Goal: Task Accomplishment & Management: Use online tool/utility

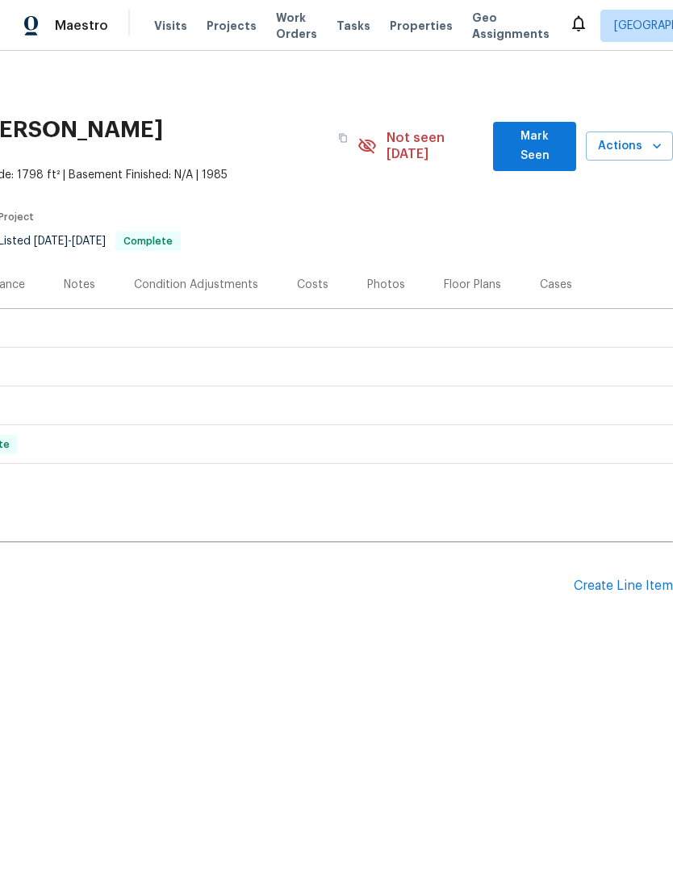
scroll to position [0, 239]
click at [313, 261] on div "Costs" at bounding box center [312, 285] width 70 height 48
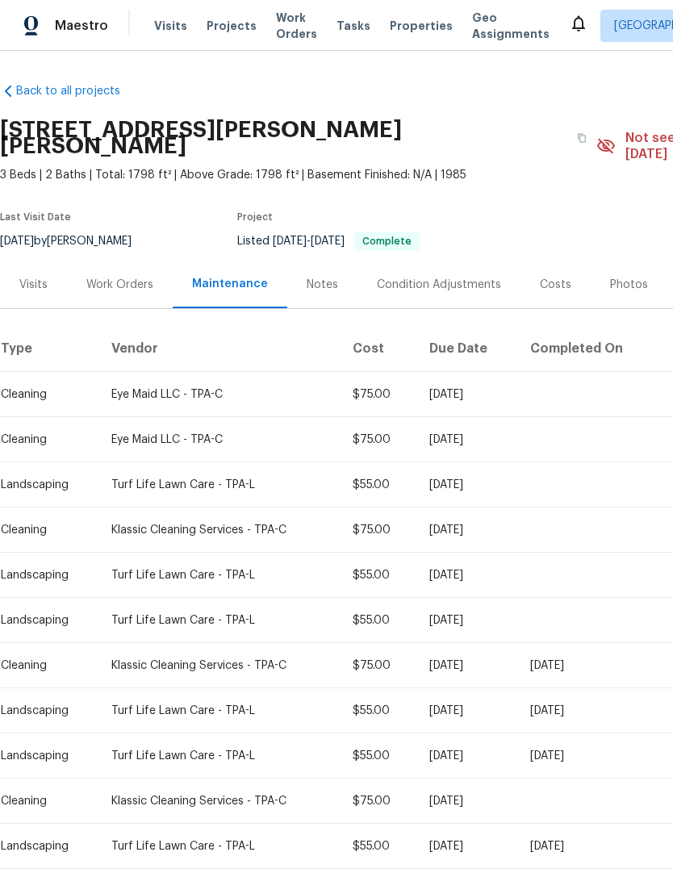
click at [107, 277] on div "Work Orders" at bounding box center [120, 285] width 106 height 48
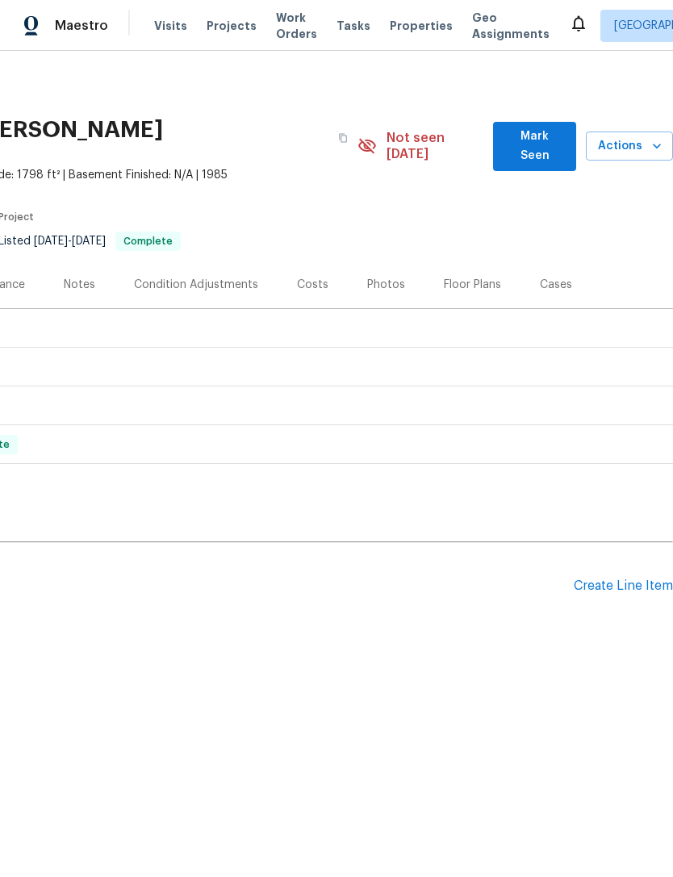
scroll to position [0, 239]
click at [636, 578] on div "Create Line Item" at bounding box center [622, 585] width 99 height 15
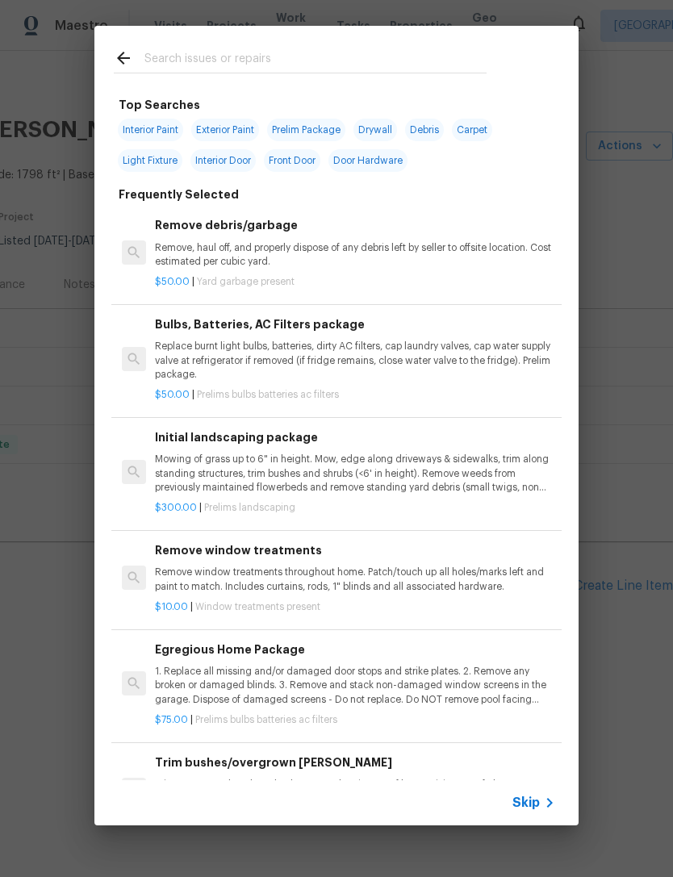
click at [539, 802] on span "Skip" at bounding box center [525, 802] width 27 height 16
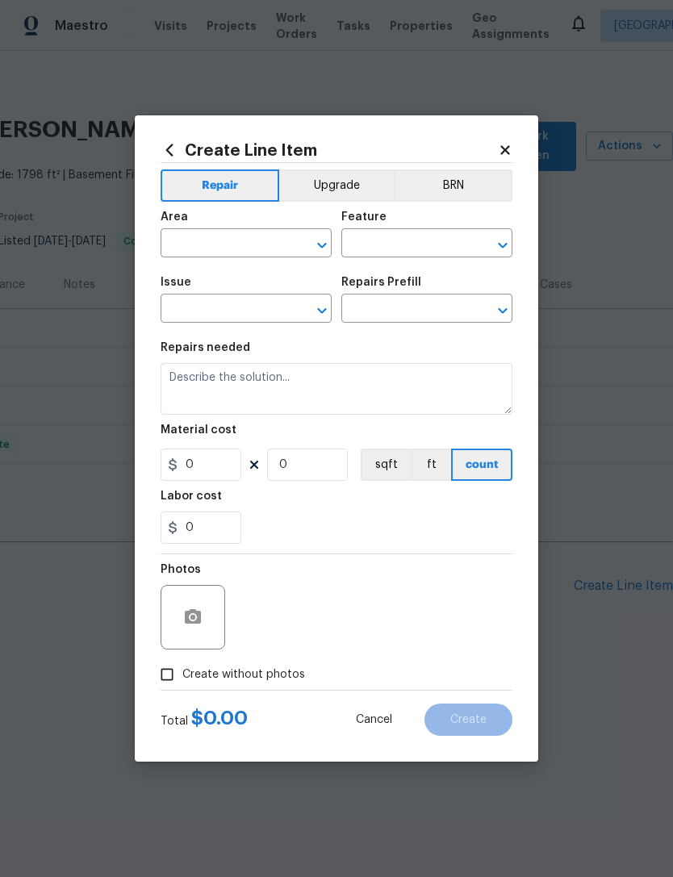
click at [185, 249] on input "text" at bounding box center [224, 244] width 126 height 25
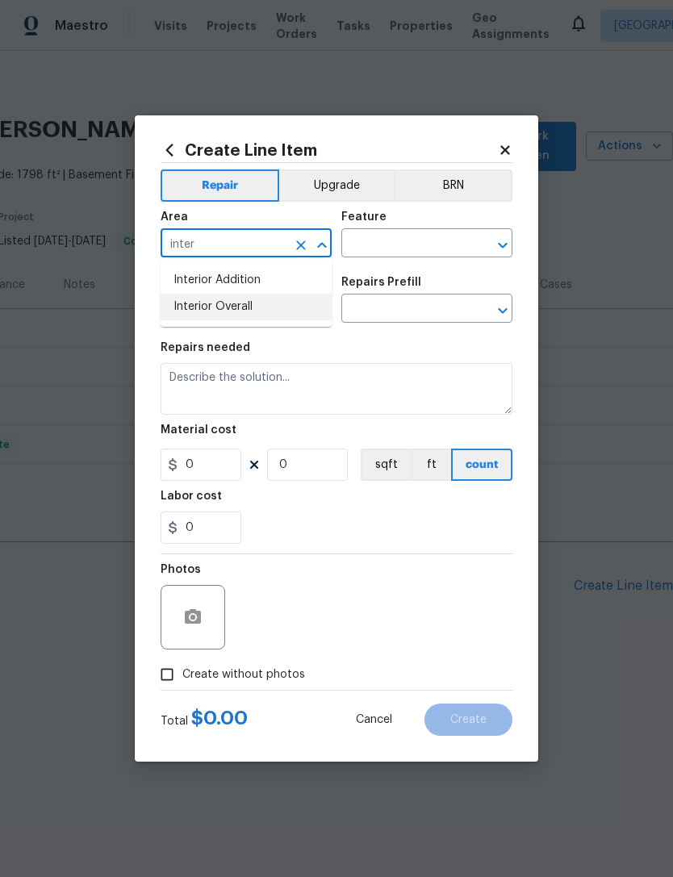
click at [194, 319] on li "Interior Overall" at bounding box center [246, 307] width 171 height 27
type input "Interior Overall"
click at [428, 248] on input "text" at bounding box center [404, 244] width 126 height 25
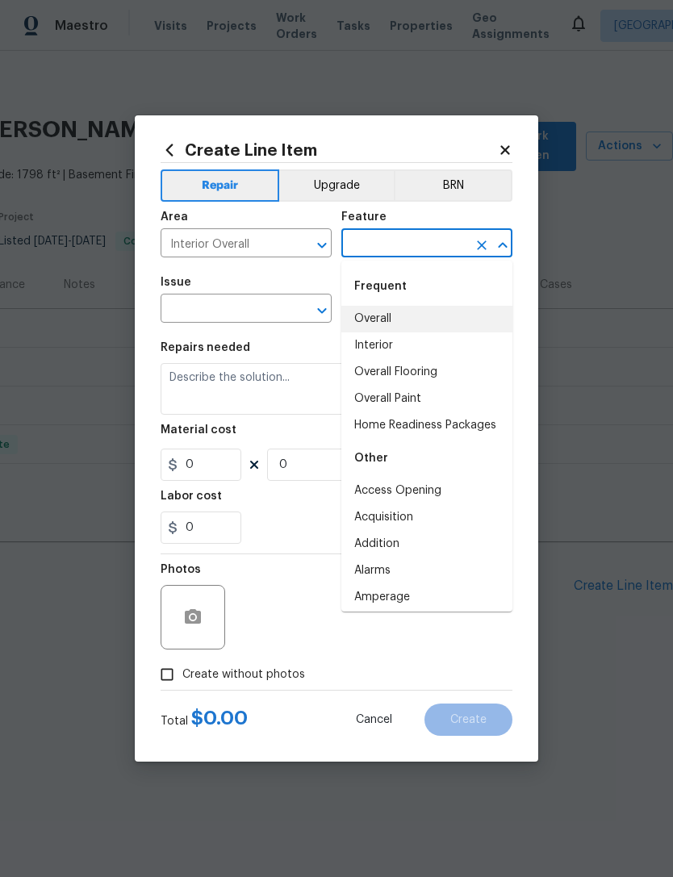
click at [398, 307] on li "Overall" at bounding box center [426, 319] width 171 height 27
type input "Overall"
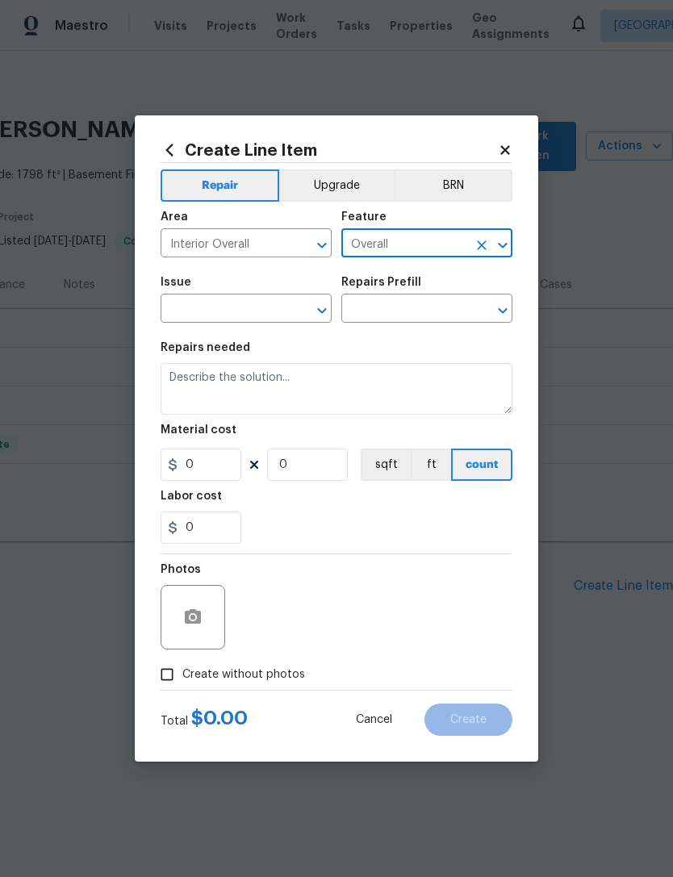
click at [186, 312] on input "text" at bounding box center [224, 310] width 126 height 25
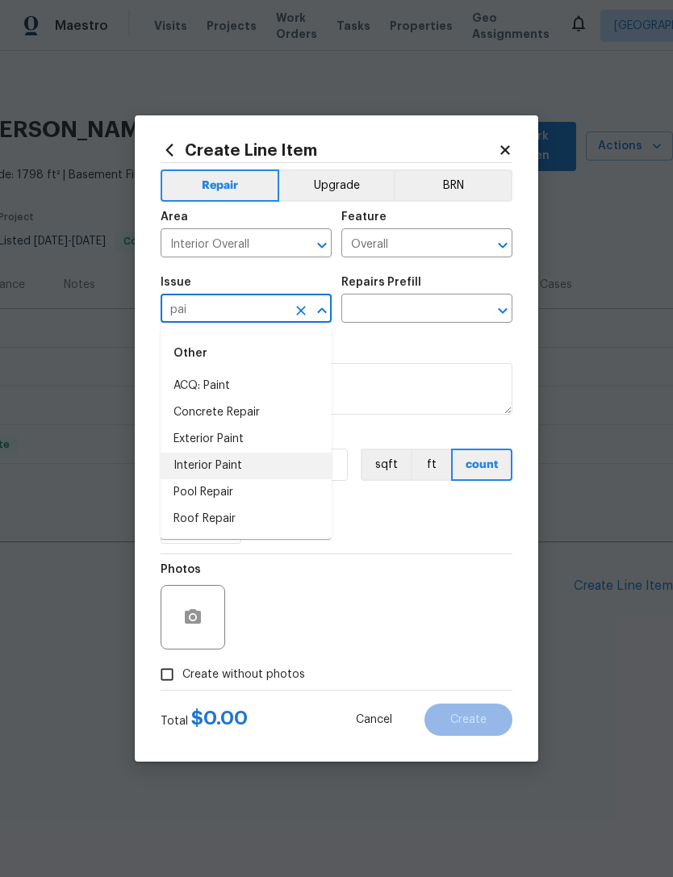
click at [173, 469] on li "Interior Paint" at bounding box center [246, 465] width 171 height 27
type input "Interior Paint"
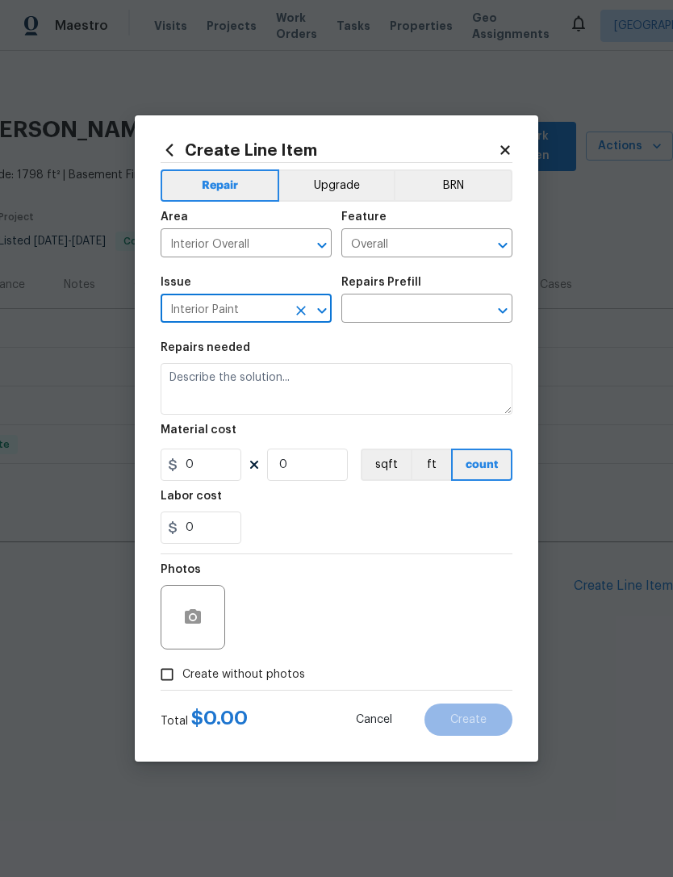
click at [428, 312] on input "text" at bounding box center [404, 310] width 126 height 25
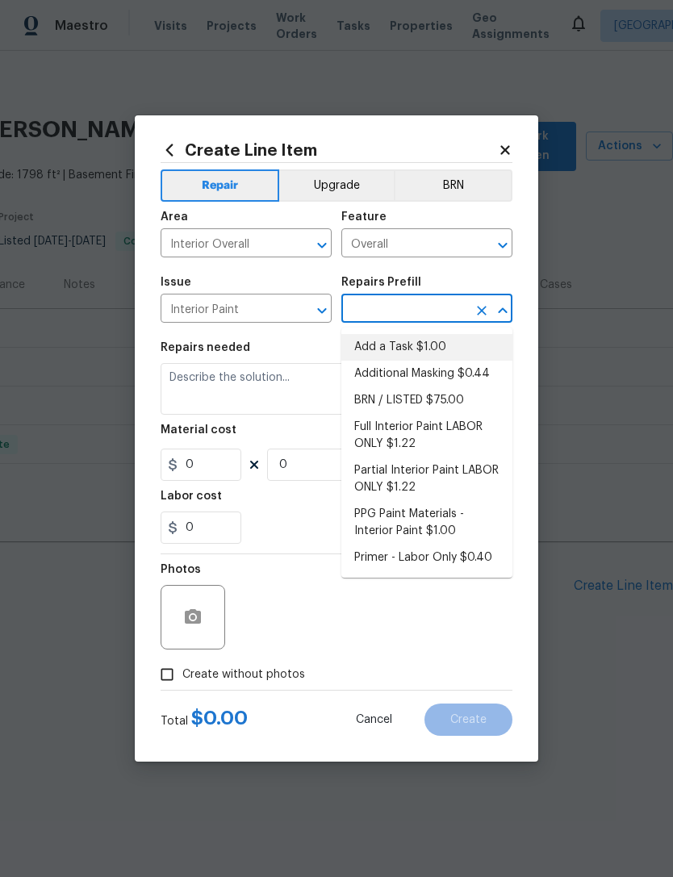
click at [414, 344] on li "Add a Task $1.00" at bounding box center [426, 347] width 171 height 27
type input "Add a Task $1.00"
type input "Overall Paint"
type textarea "HPM to detail"
type input "1"
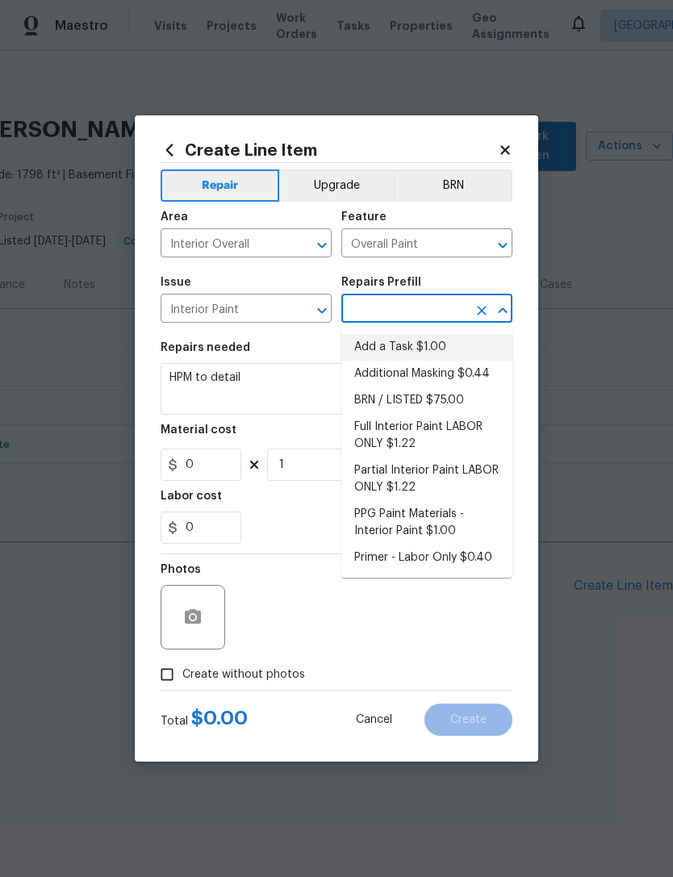
type input "Add a Task $1.00"
type input "1"
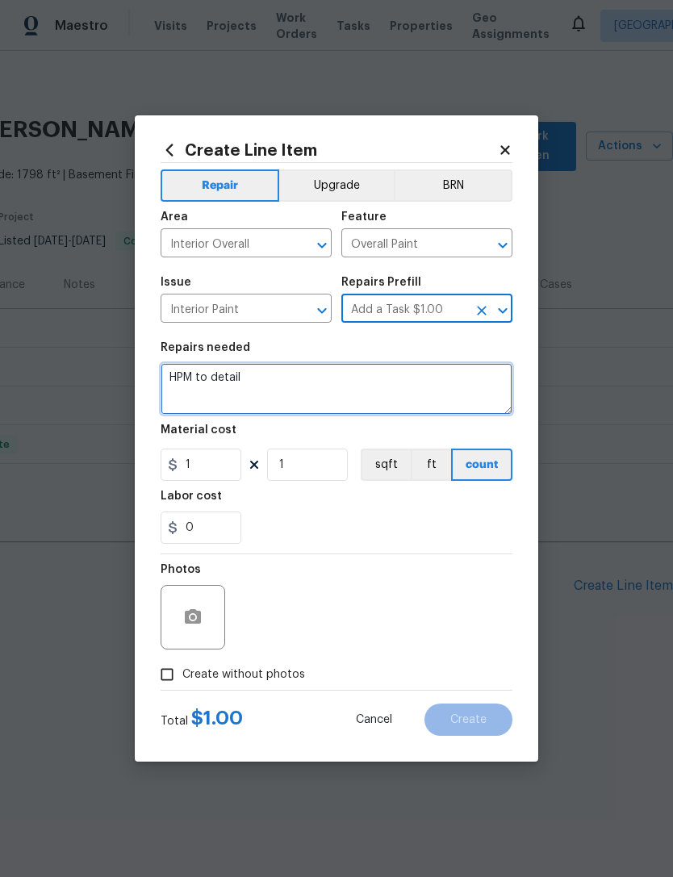
click at [171, 384] on textarea "HPM to detail" at bounding box center [337, 389] width 352 height 52
click at [171, 383] on textarea "HPM to detail" at bounding box center [337, 389] width 352 height 52
click at [176, 383] on textarea "HPM to detail" at bounding box center [337, 389] width 352 height 52
click at [175, 382] on textarea "HPM to detail" at bounding box center [337, 389] width 352 height 52
click at [187, 390] on textarea "HPM to detail" at bounding box center [337, 389] width 352 height 52
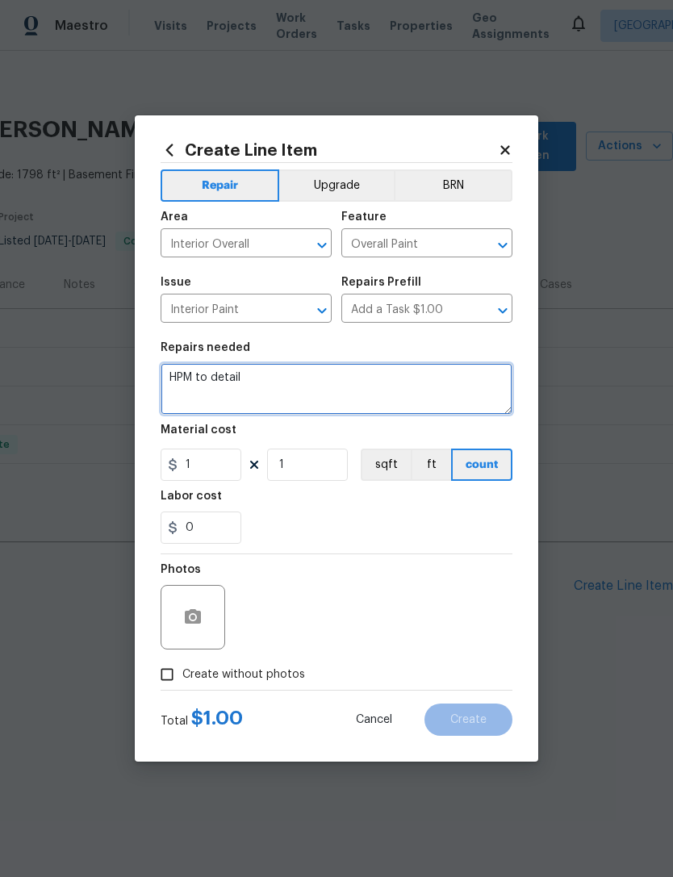
click at [187, 390] on textarea "HPM to detail" at bounding box center [337, 389] width 352 height 52
type textarea "H"
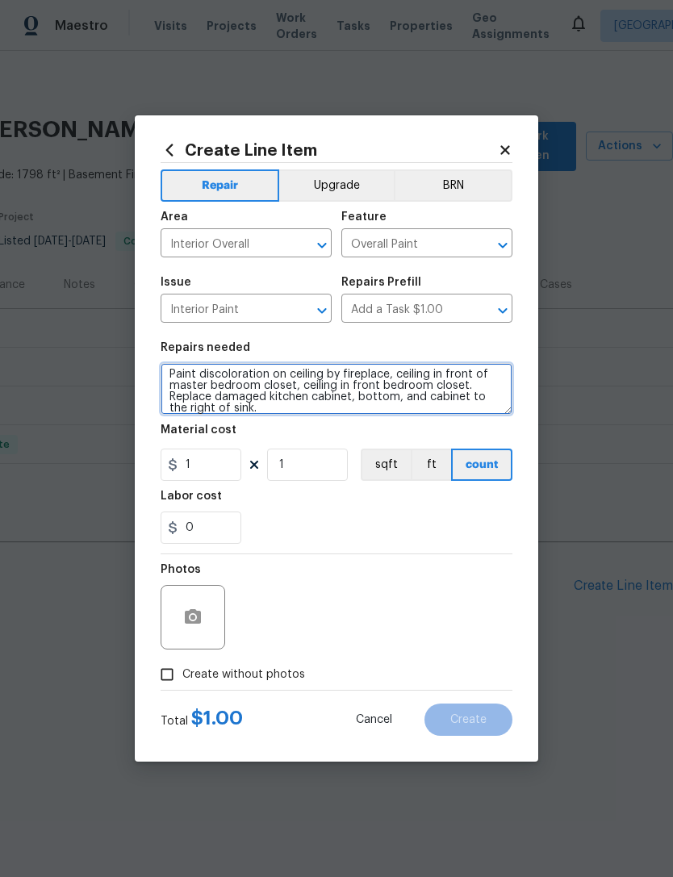
scroll to position [15, 0]
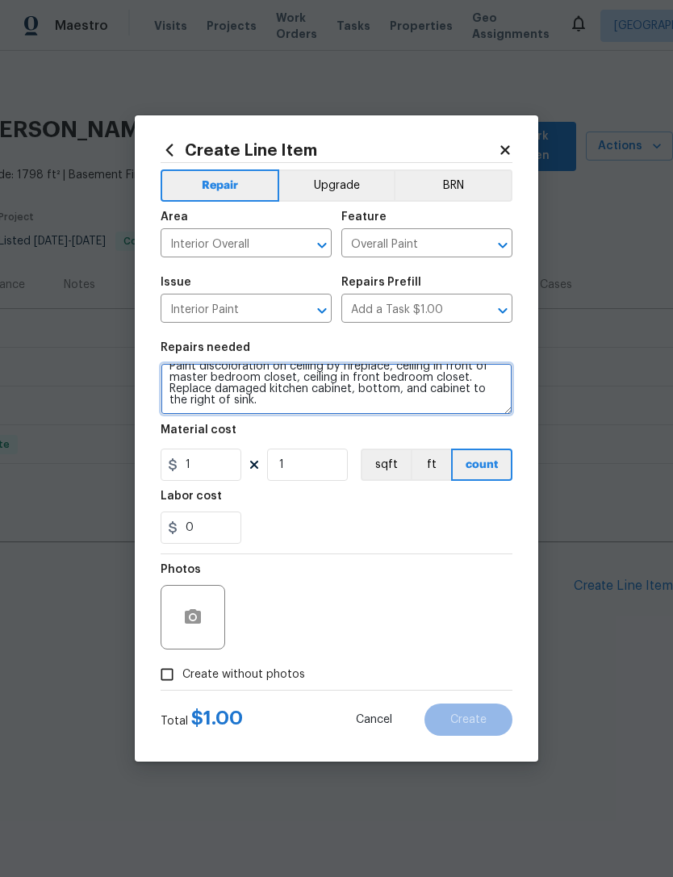
type textarea "Paint discoloration on ceiling by fireplace, ceiling in front of master bedroom…"
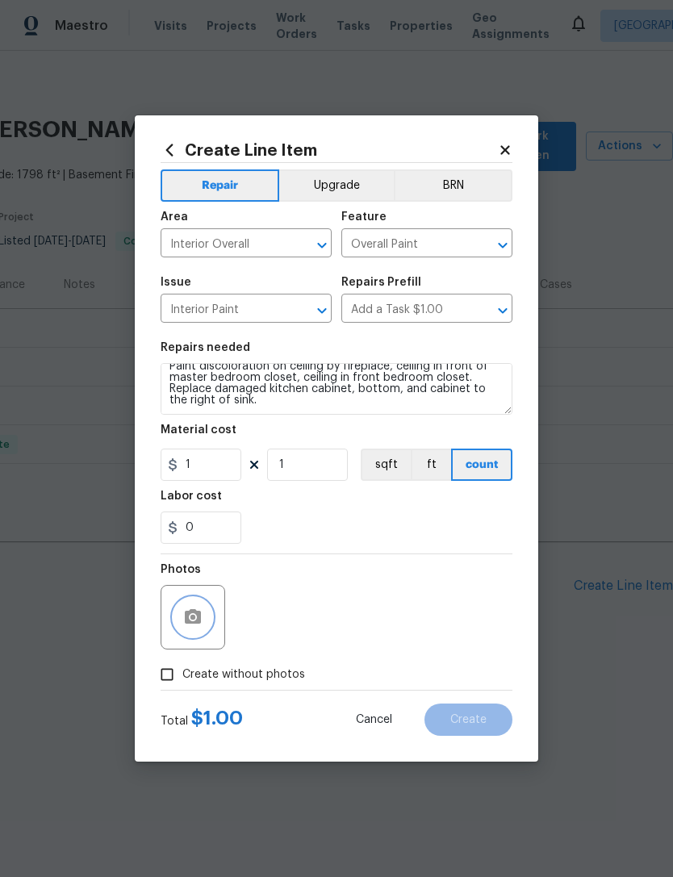
click at [190, 614] on icon "button" at bounding box center [193, 616] width 16 height 15
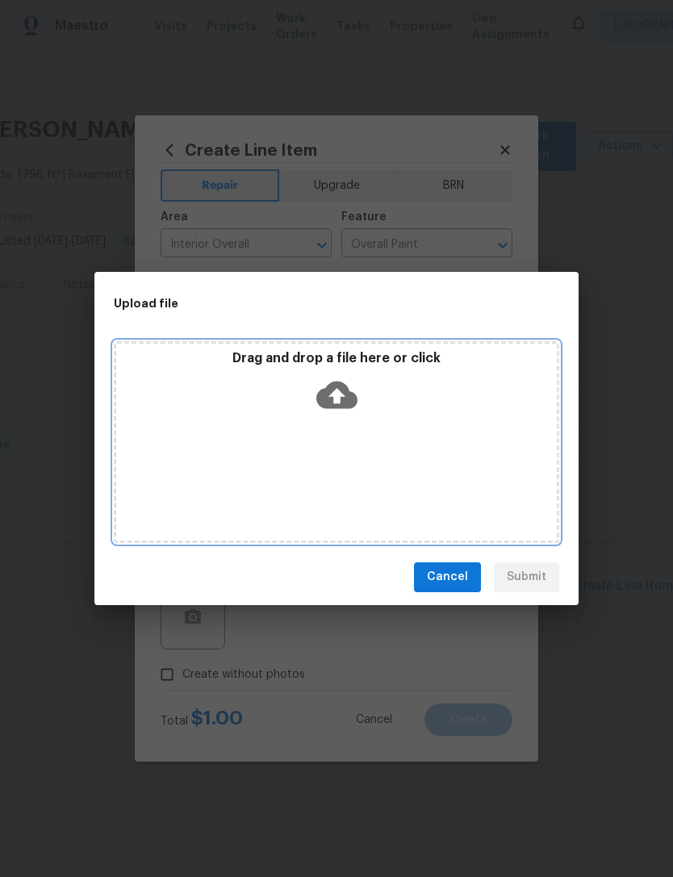
click at [338, 382] on icon at bounding box center [336, 394] width 41 height 27
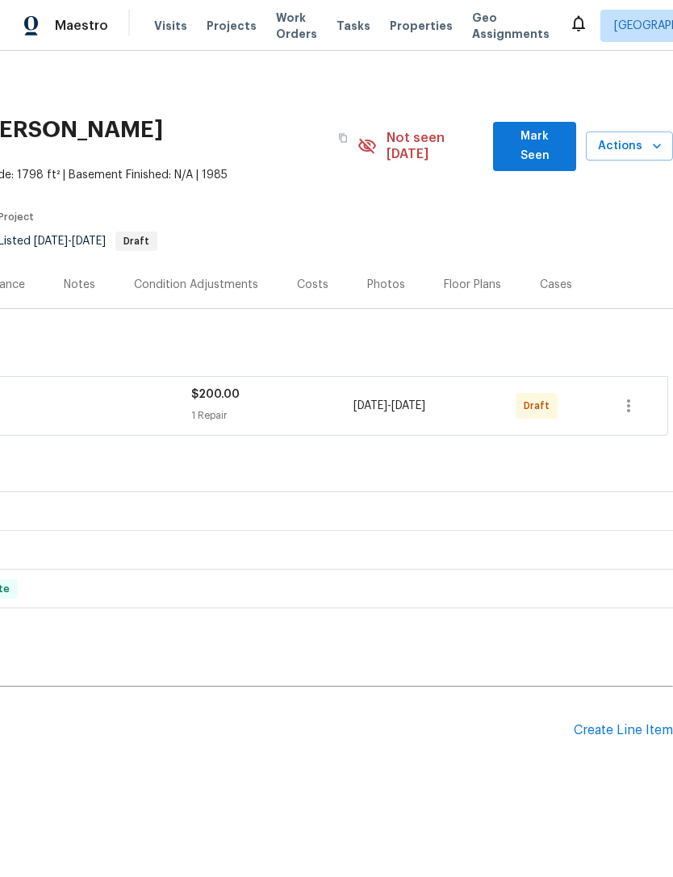
scroll to position [0, 239]
click at [628, 398] on icon "button" at bounding box center [628, 405] width 19 height 19
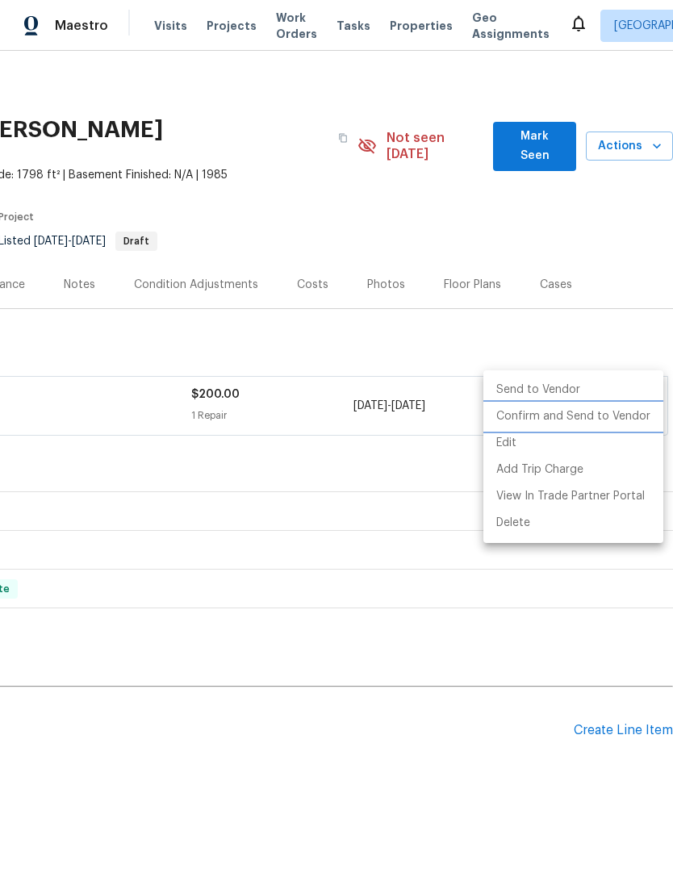
click at [614, 416] on li "Confirm and Send to Vendor" at bounding box center [573, 416] width 180 height 27
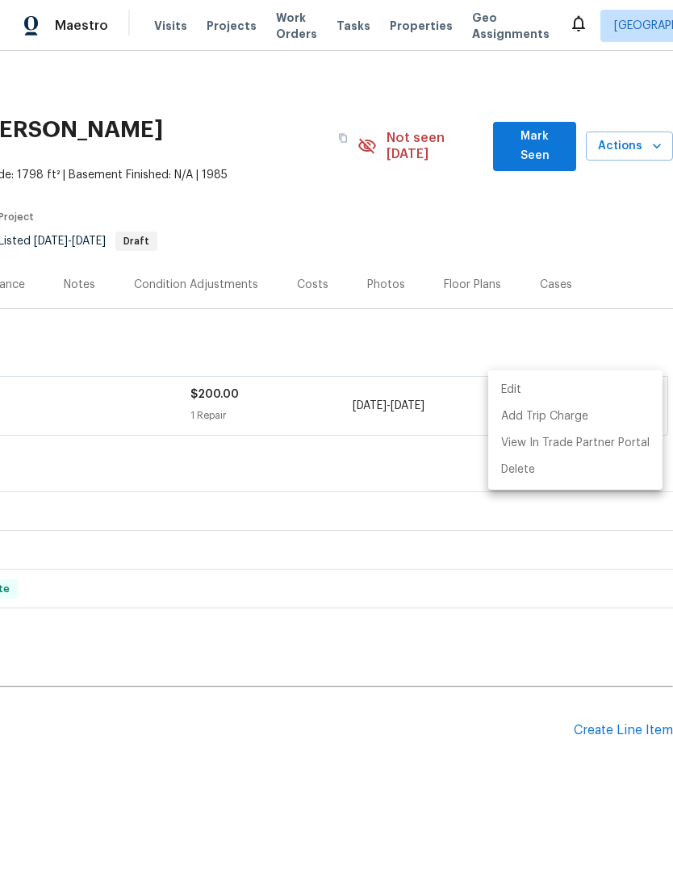
click at [538, 135] on div at bounding box center [336, 438] width 673 height 877
